Goal: Task Accomplishment & Management: Manage account settings

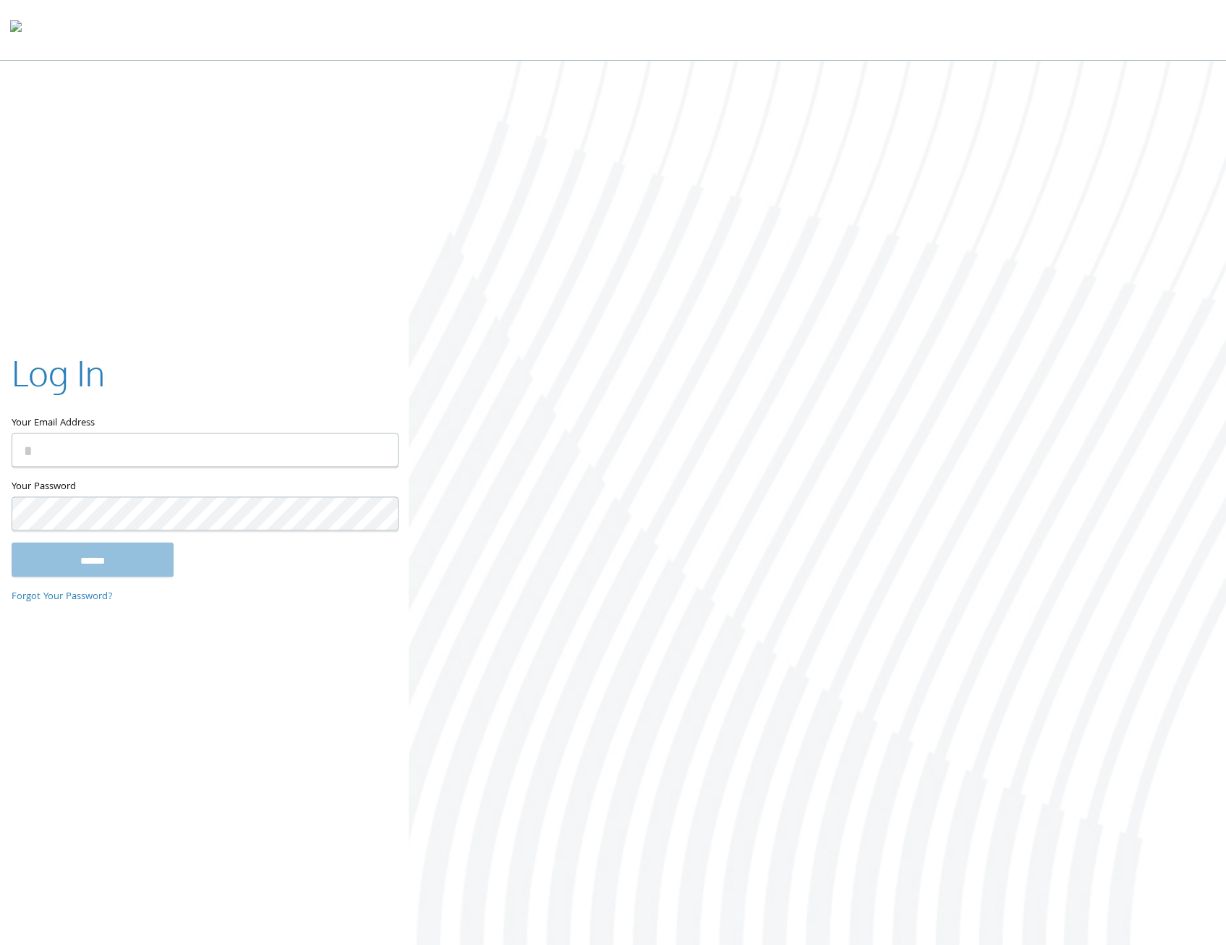
click at [69, 436] on input "Your Email Address" at bounding box center [205, 450] width 387 height 34
type input "**********"
click at [12, 543] on input "******" at bounding box center [93, 560] width 162 height 35
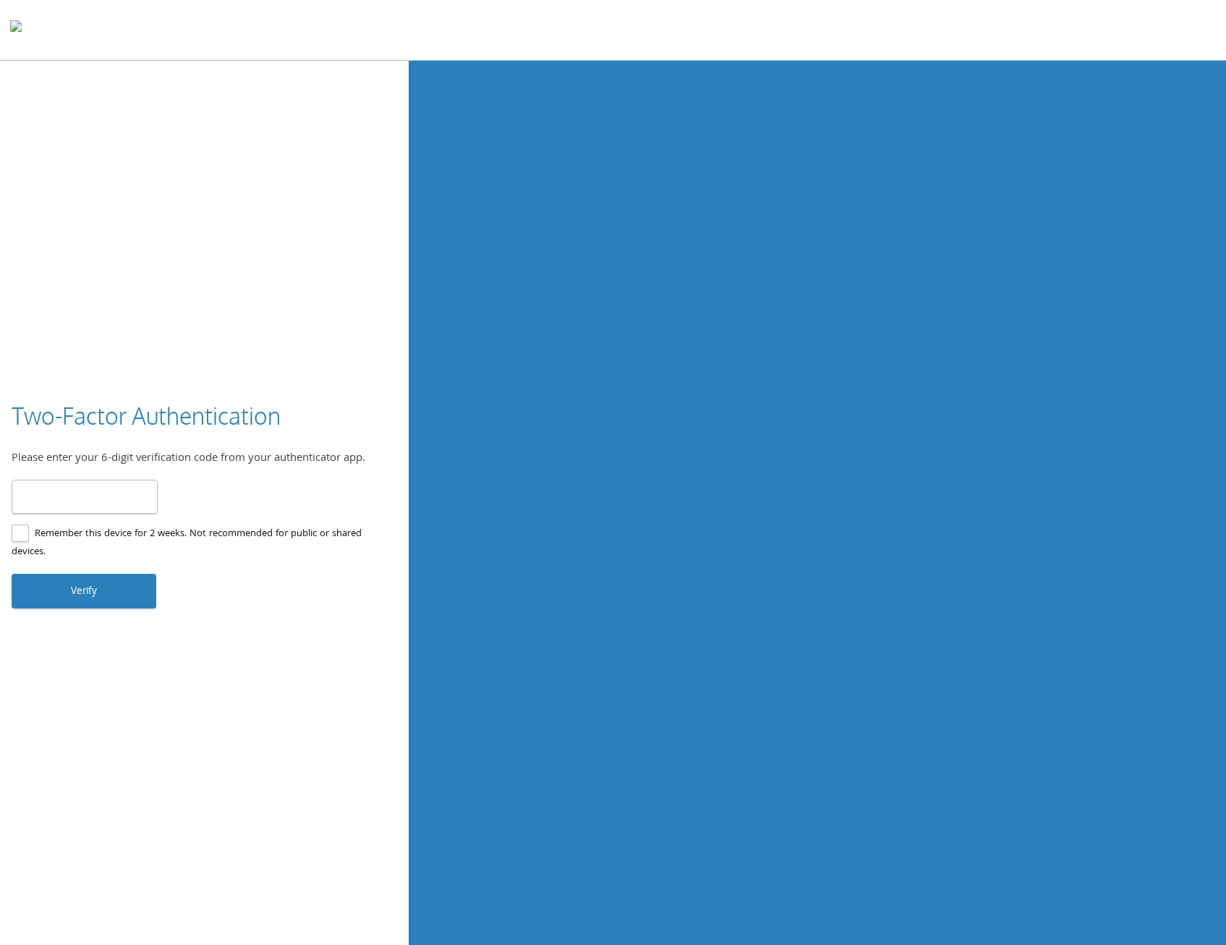
type input "******"
